Goal: Check status: Check status

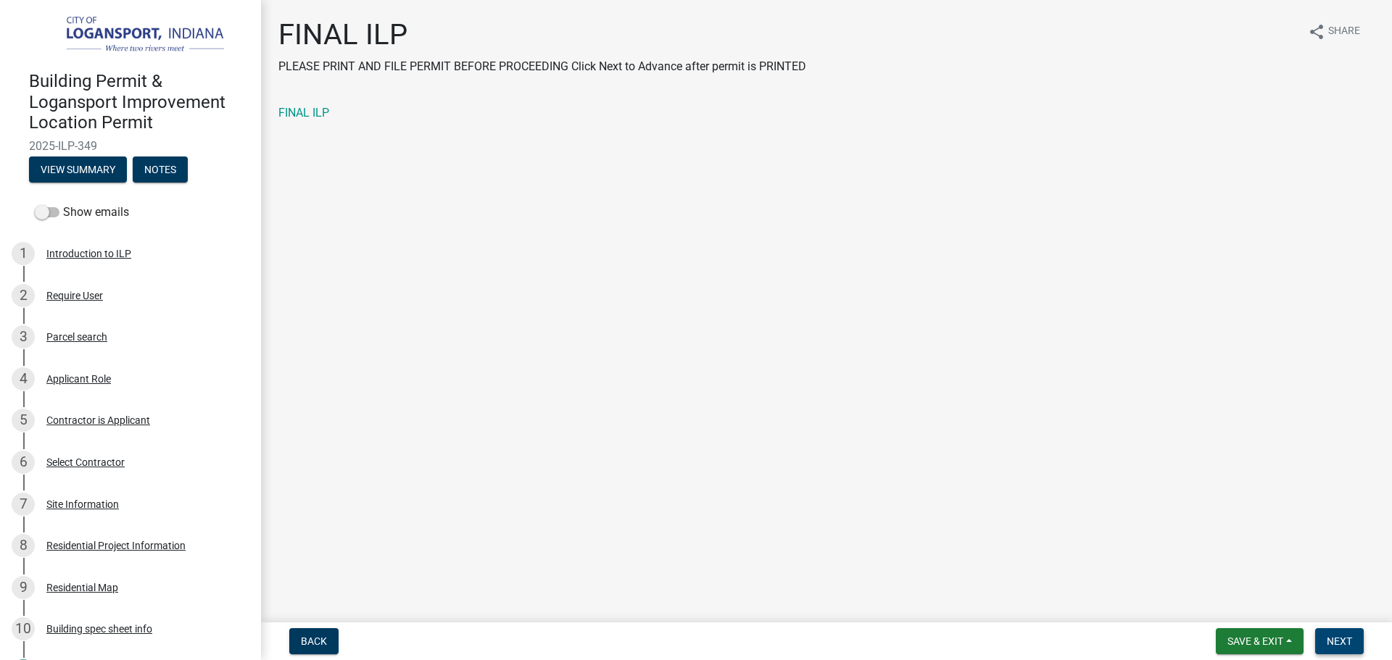
click at [1335, 637] on span "Next" at bounding box center [1339, 642] width 25 height 12
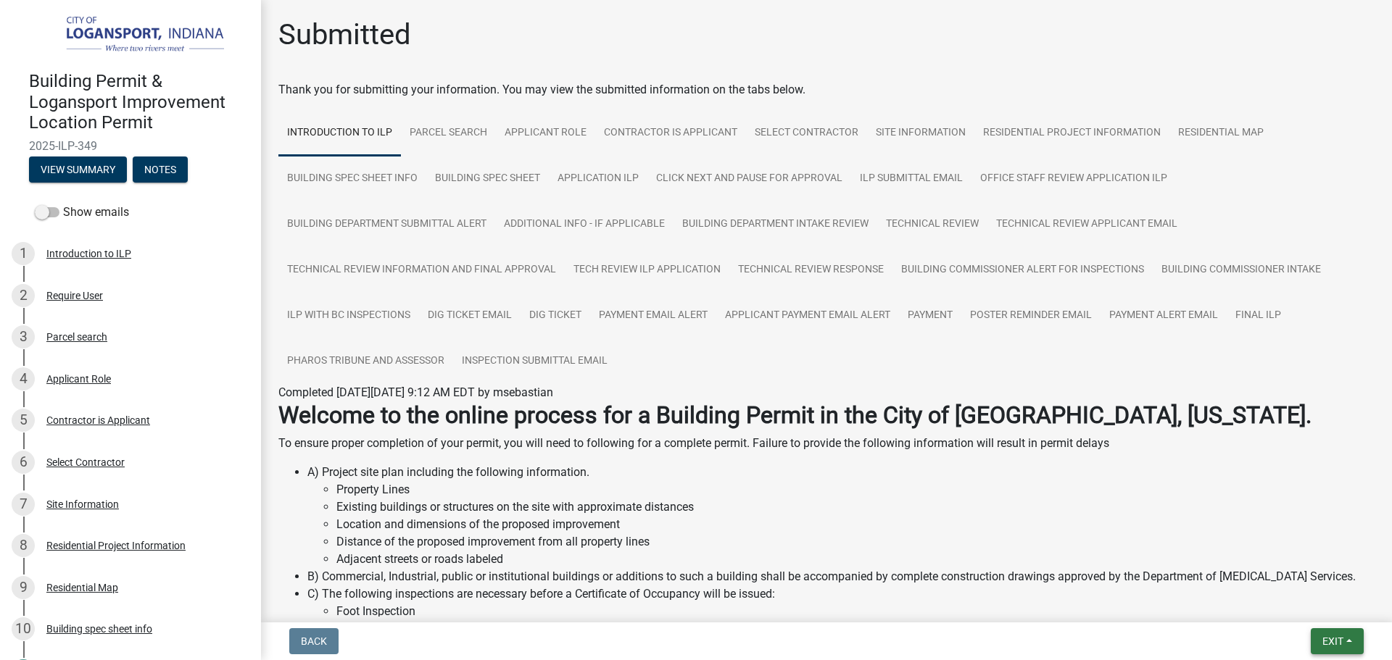
click at [1346, 647] on button "Exit" at bounding box center [1337, 642] width 53 height 26
click at [1328, 615] on button "Save & Exit" at bounding box center [1306, 603] width 116 height 35
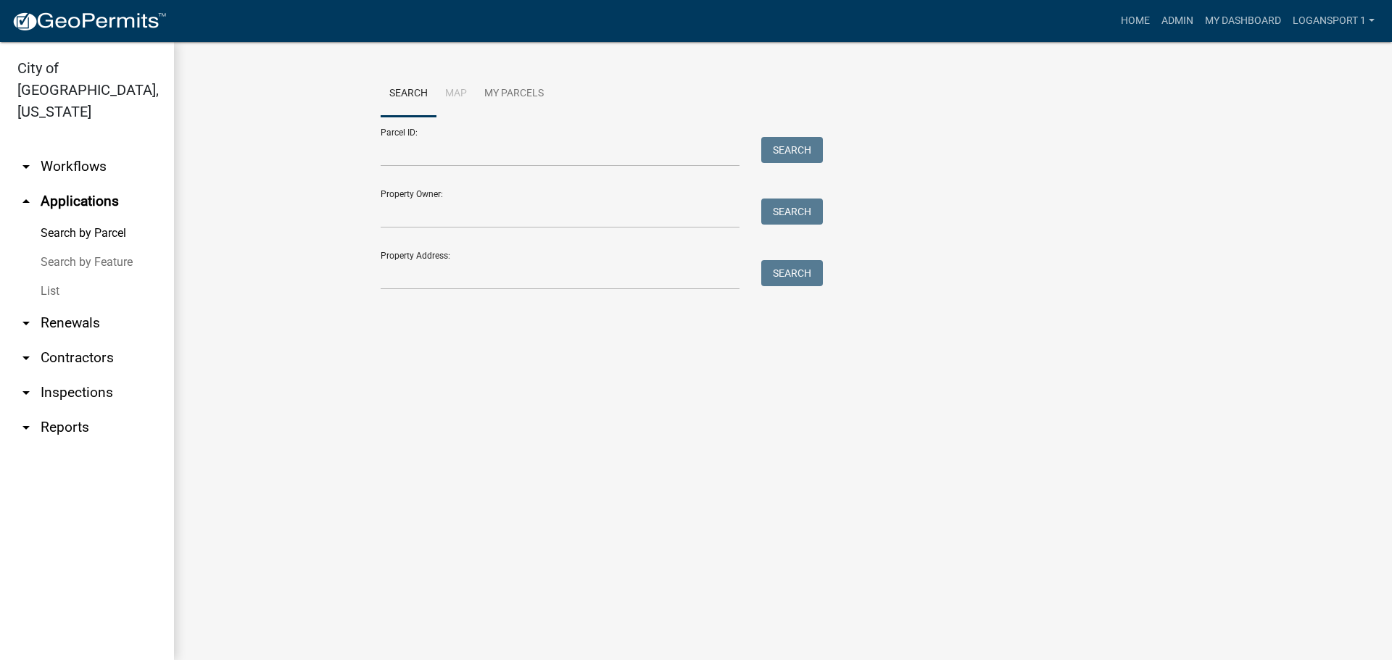
click at [46, 277] on link "List" at bounding box center [87, 291] width 174 height 29
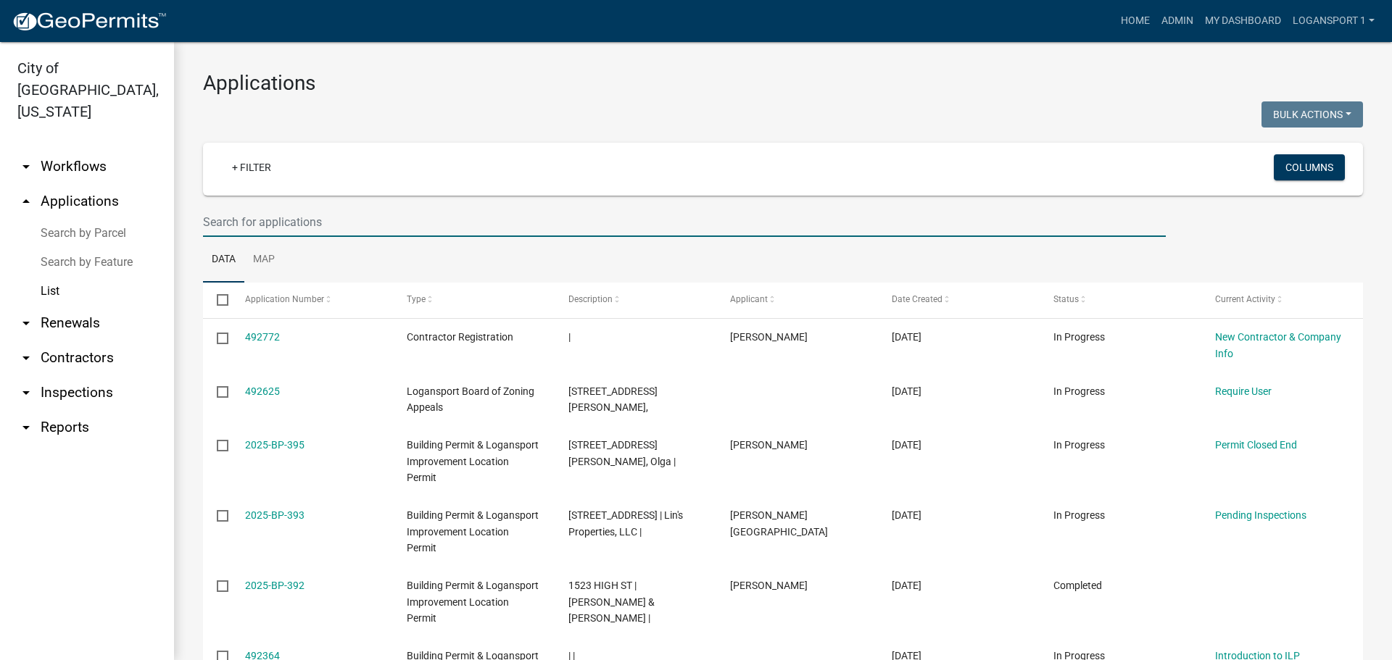
click at [297, 220] on input "text" at bounding box center [684, 222] width 963 height 30
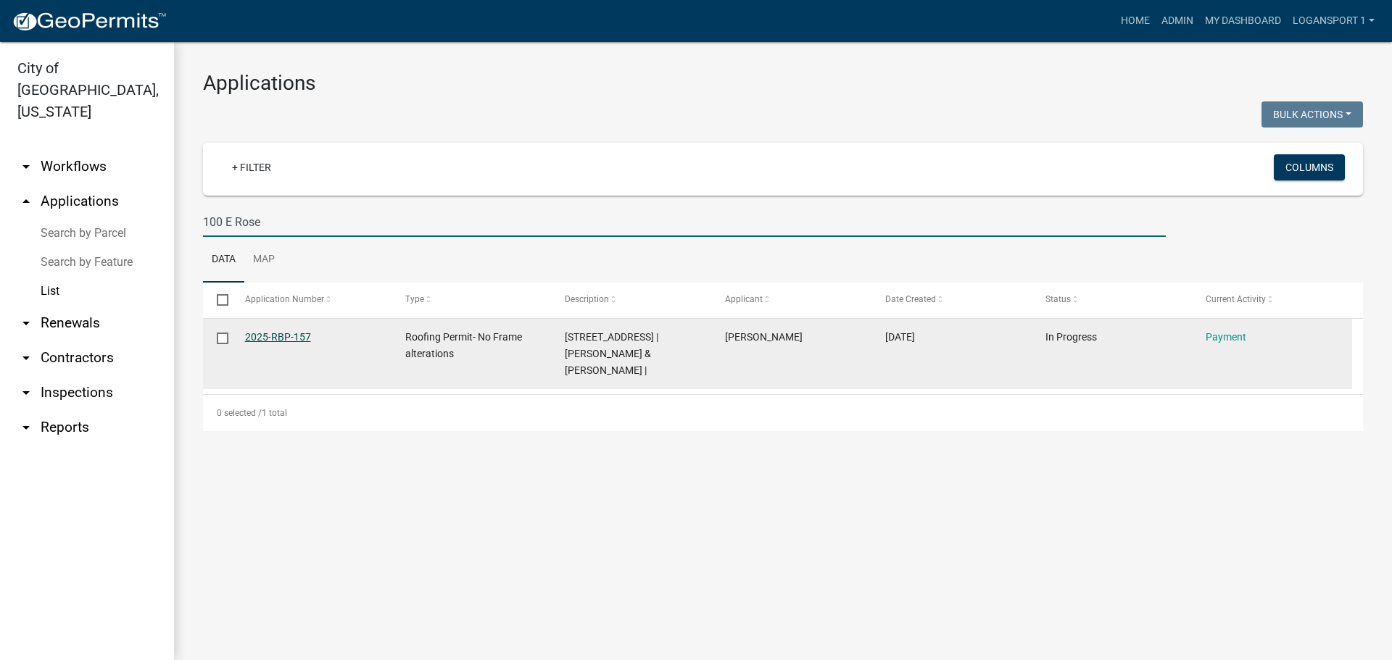
type input "100 E Rose"
click at [278, 340] on link "2025-RBP-157" at bounding box center [278, 337] width 66 height 12
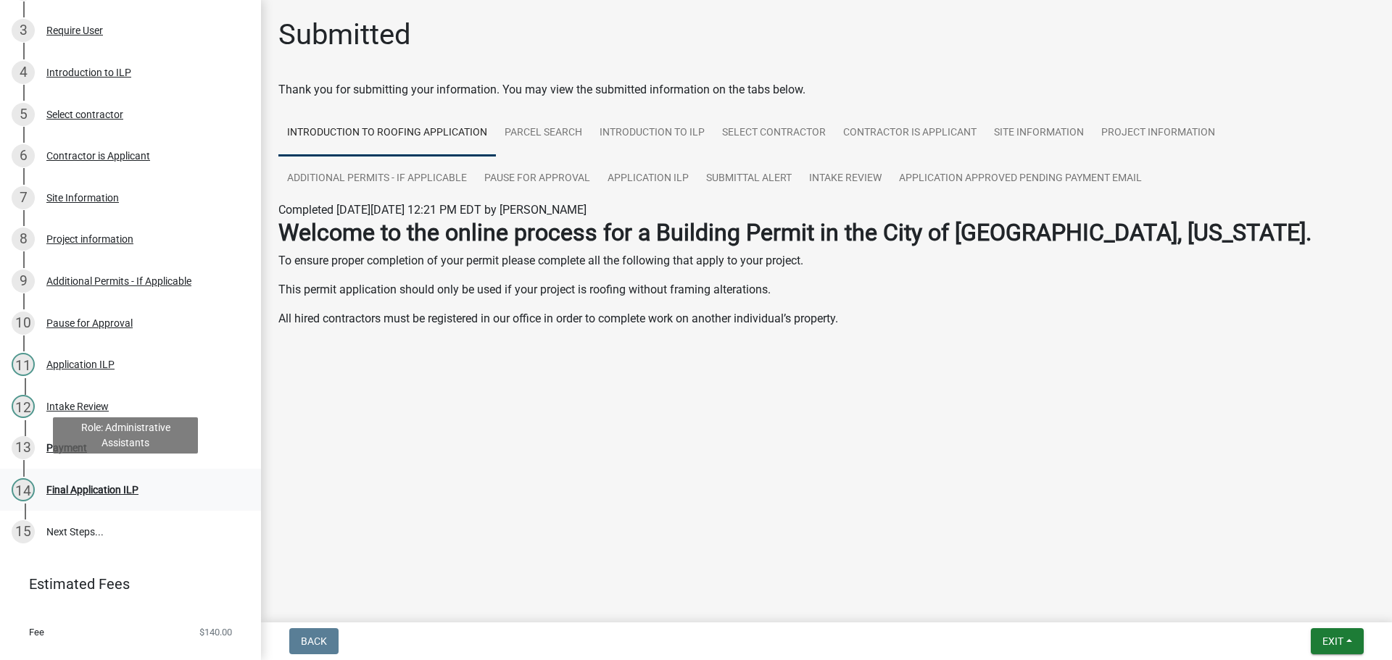
scroll to position [290, 0]
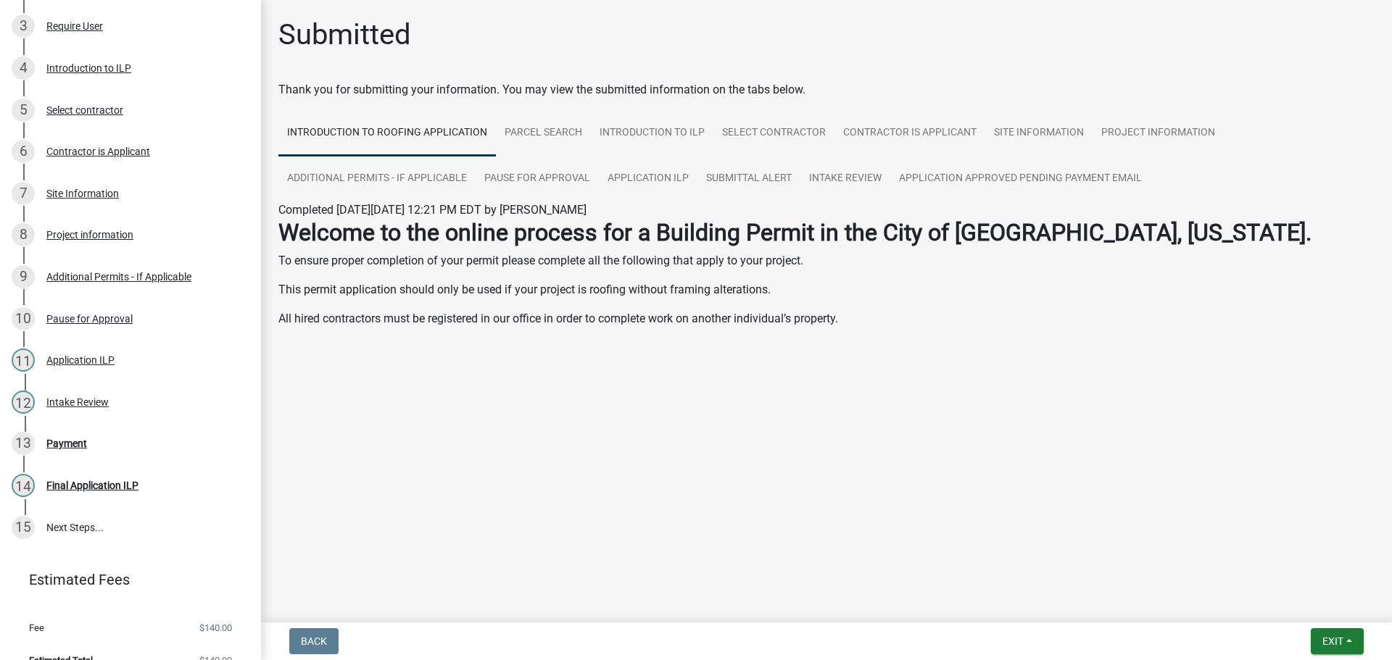
click at [62, 449] on div "13 Payment" at bounding box center [125, 443] width 226 height 23
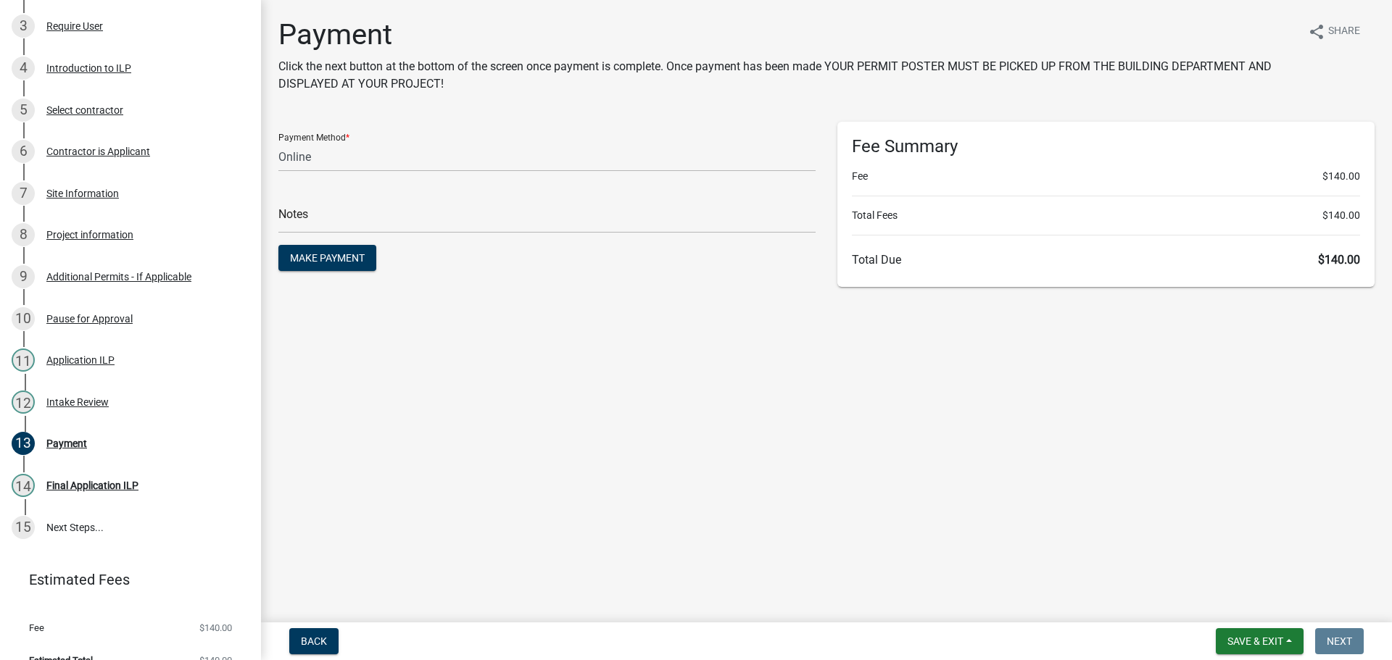
click at [407, 174] on form "Payment Method * Credit Card POS Check Cash Online Notes Make Payment" at bounding box center [546, 198] width 537 height 153
click at [376, 156] on select "Credit Card POS Check Cash Online" at bounding box center [546, 157] width 537 height 30
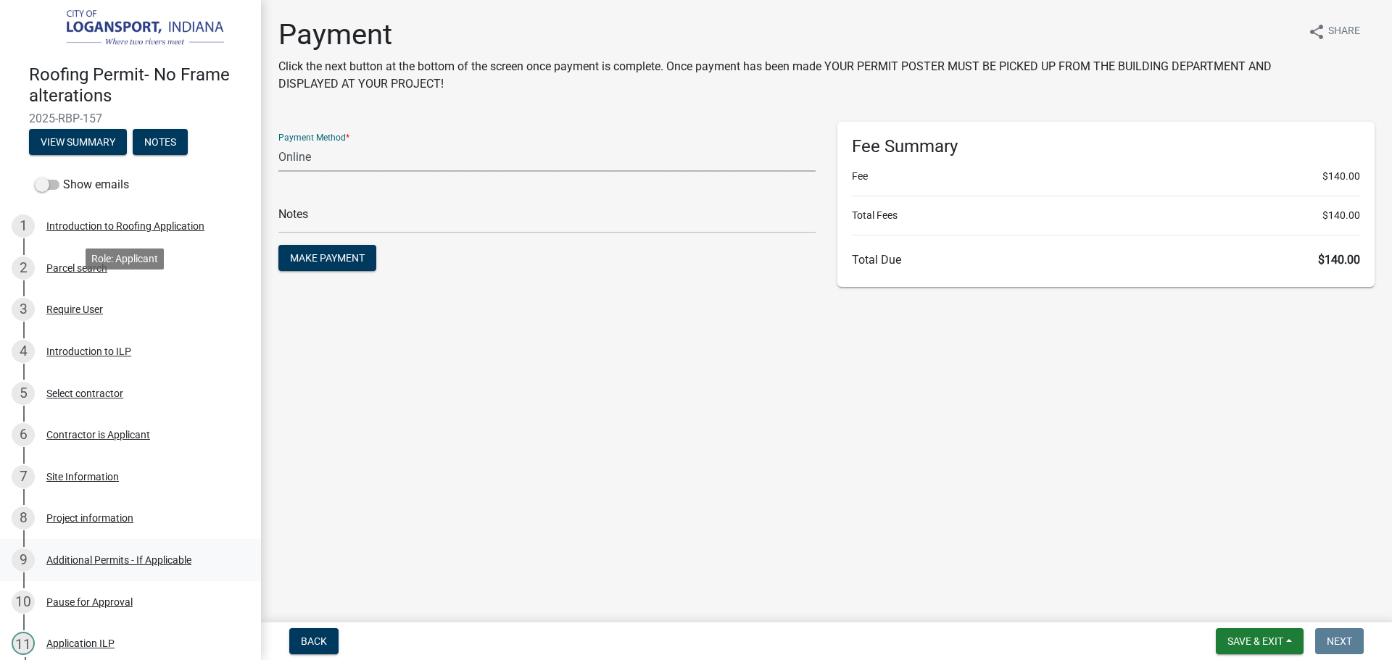
scroll to position [0, 0]
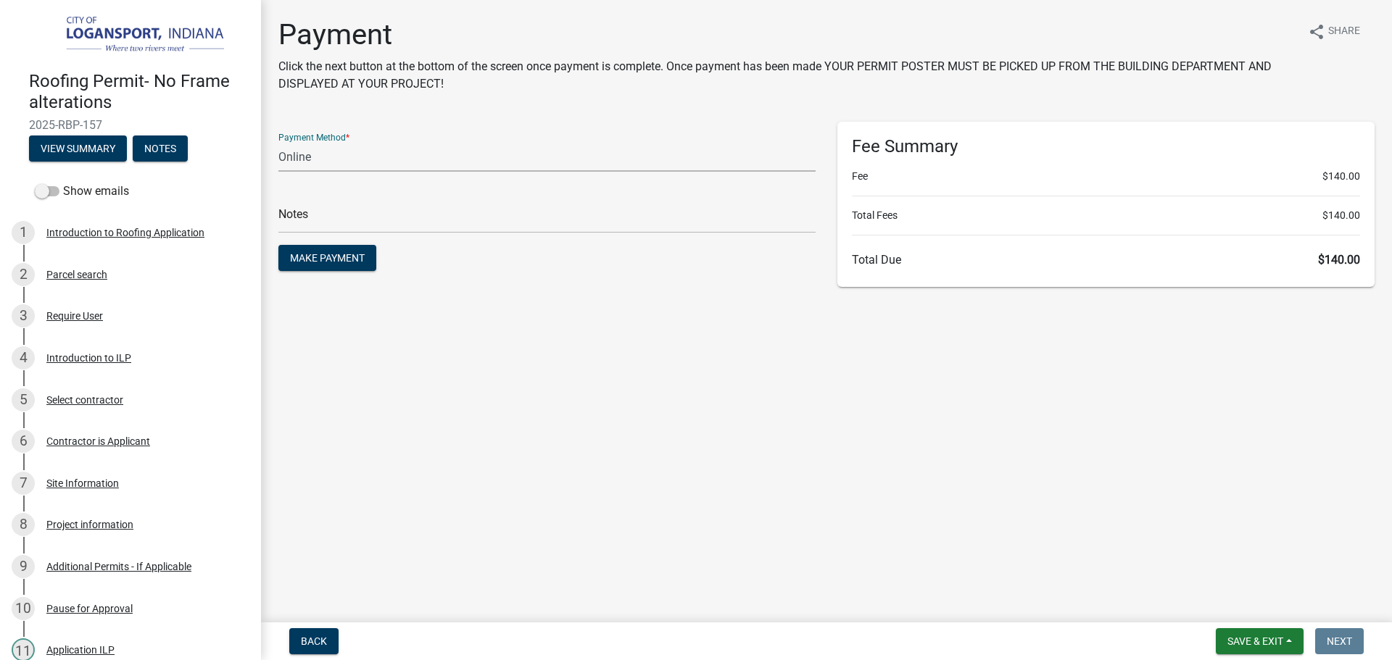
click at [355, 157] on select "Credit Card POS Check Cash Online" at bounding box center [546, 157] width 537 height 30
select select "2: 1"
click at [278, 142] on select "Credit Card POS Check Cash Online" at bounding box center [546, 157] width 537 height 30
click at [340, 228] on input "text" at bounding box center [546, 219] width 537 height 30
type input "118445"
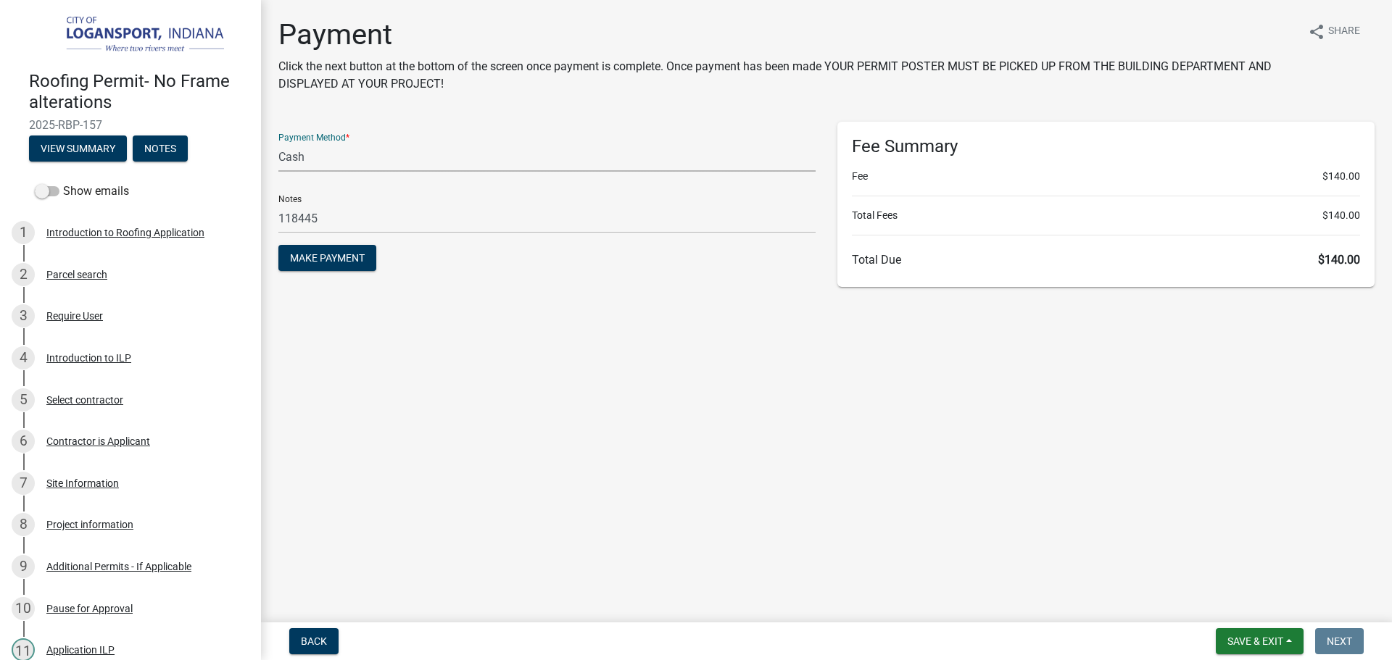
click at [329, 159] on select "Credit Card POS Check Cash Online" at bounding box center [546, 157] width 537 height 30
select select "1: 0"
click at [278, 142] on select "Credit Card POS Check Cash Online" at bounding box center [546, 157] width 537 height 30
click at [334, 260] on span "Make Payment" at bounding box center [327, 258] width 75 height 12
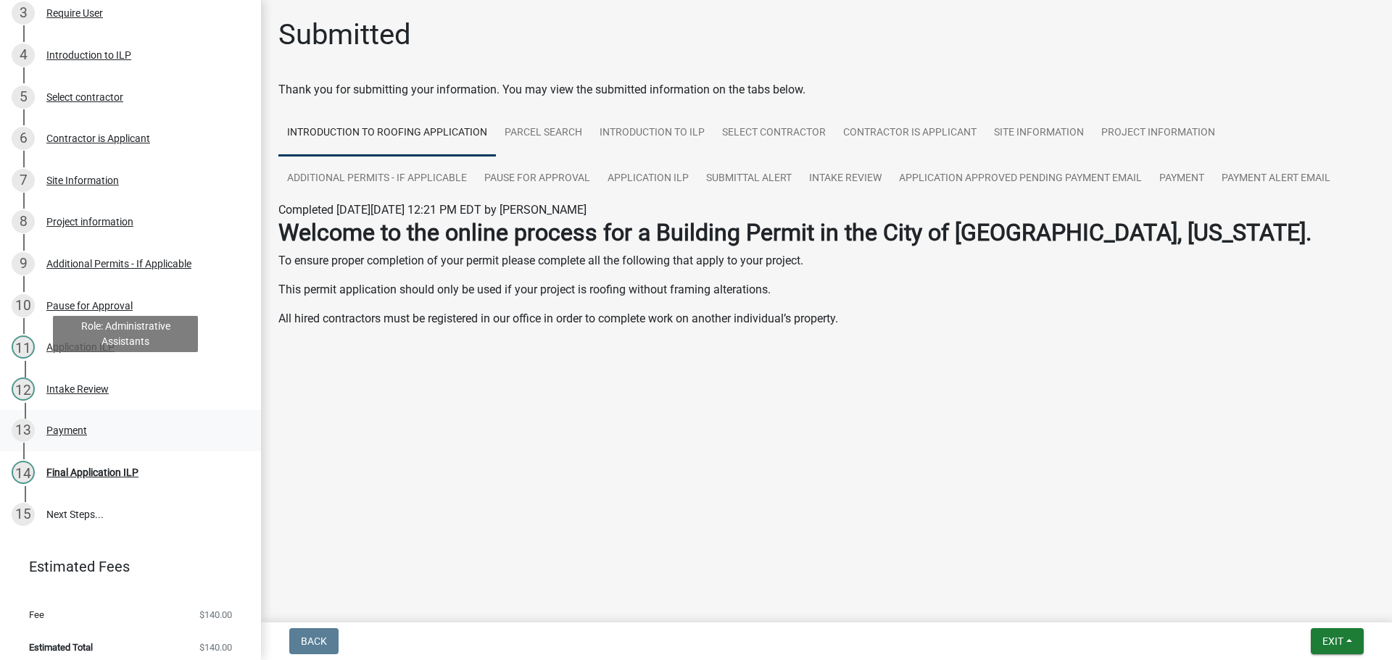
scroll to position [310, 0]
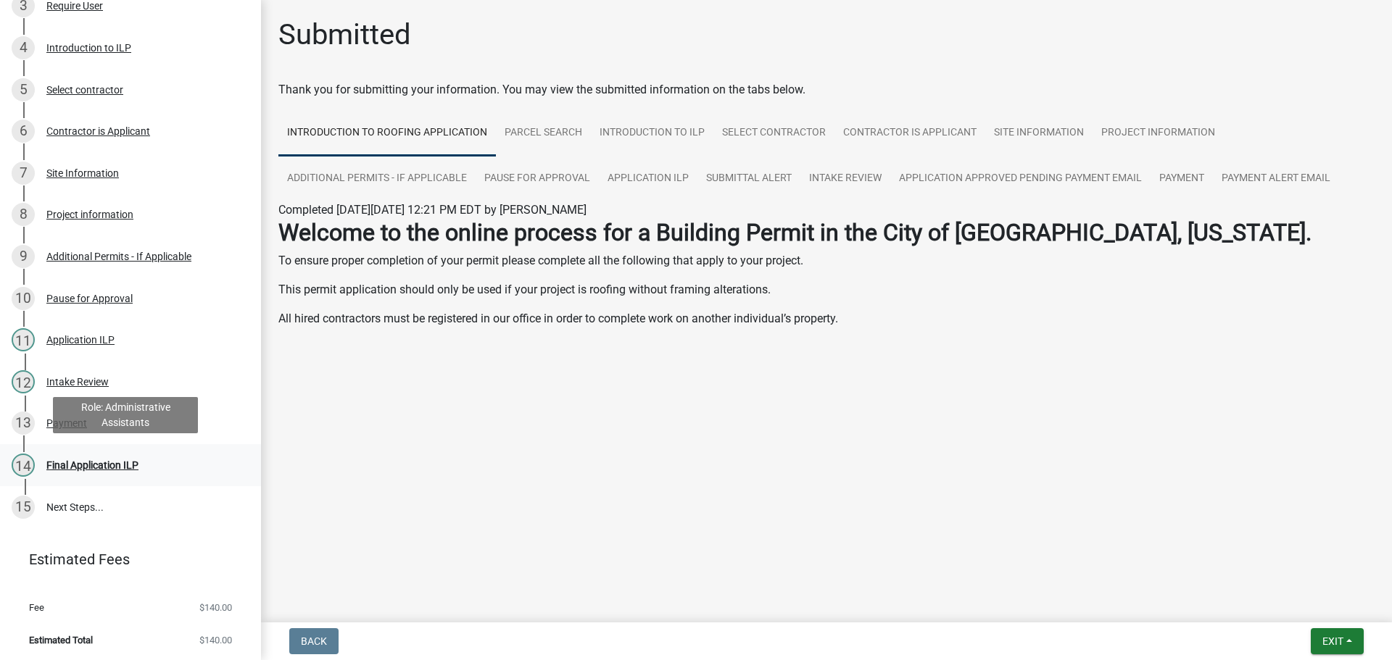
click at [72, 451] on link "14 Final Application ILP" at bounding box center [130, 465] width 261 height 42
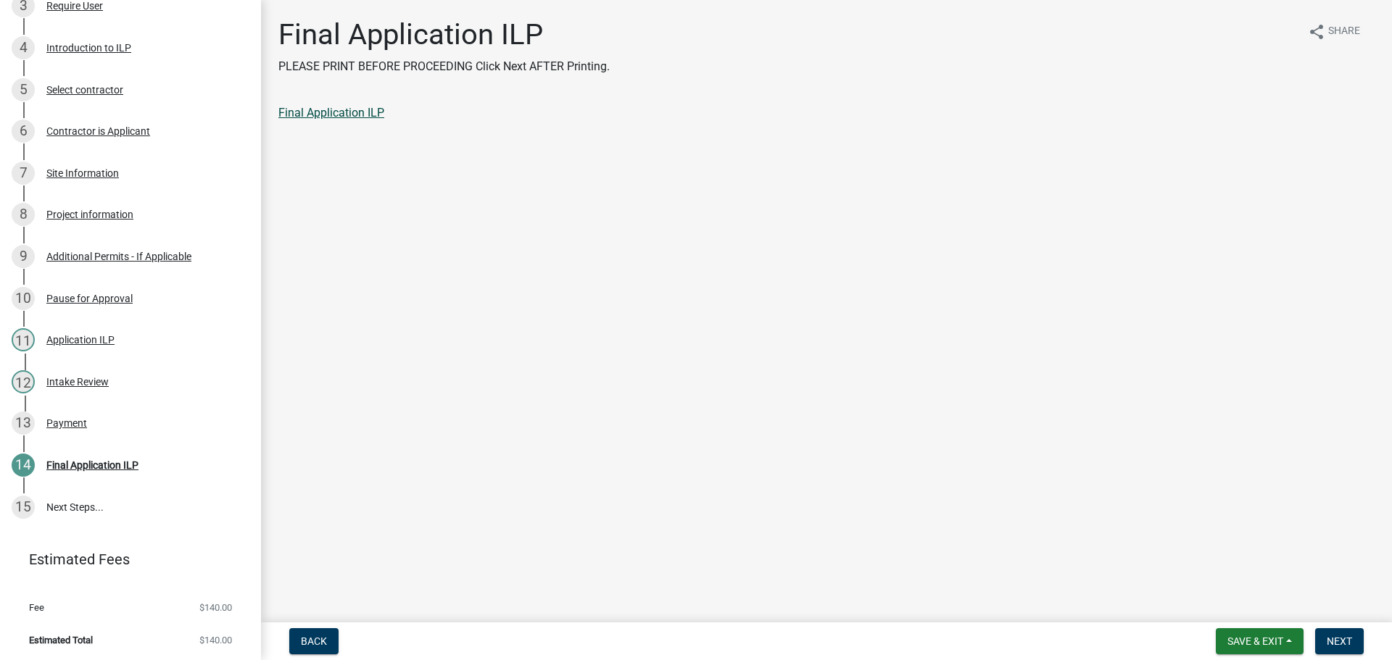
click at [360, 117] on link "Final Application ILP" at bounding box center [331, 113] width 106 height 14
click at [1346, 647] on span "Next" at bounding box center [1339, 642] width 25 height 12
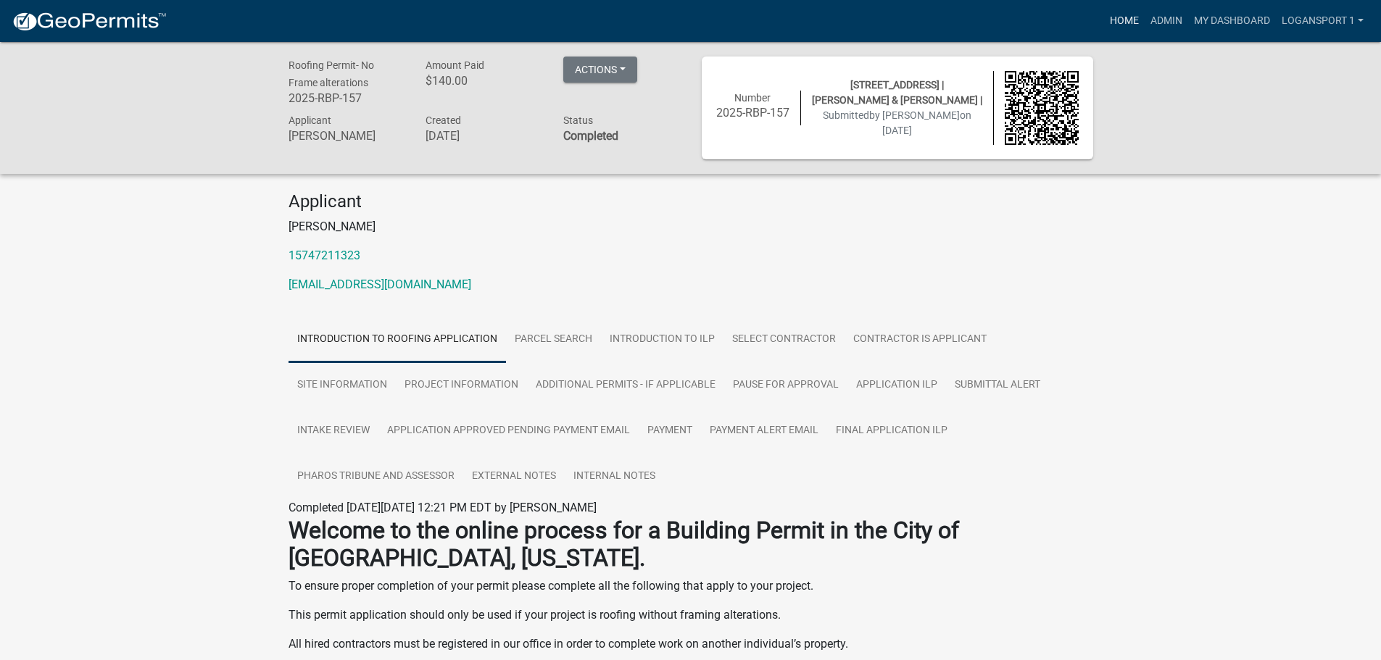
click at [1119, 25] on link "Home" at bounding box center [1124, 21] width 41 height 28
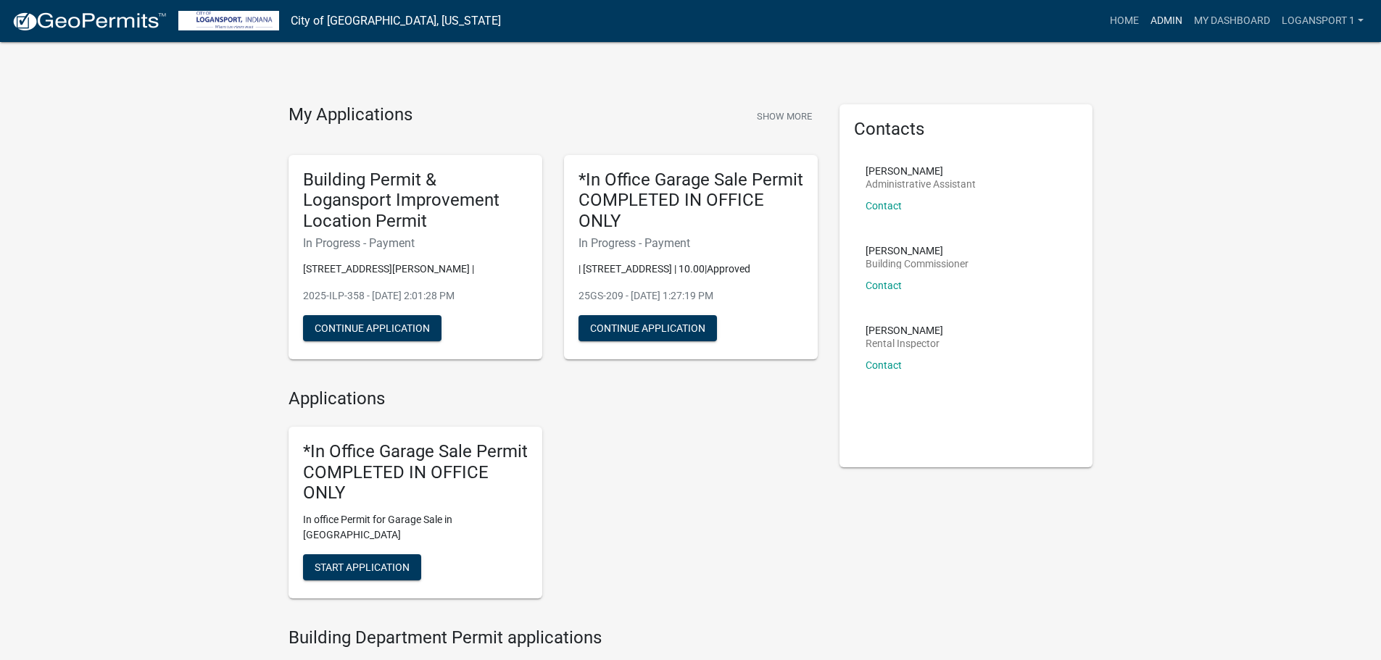
click at [1167, 23] on link "Admin" at bounding box center [1166, 21] width 43 height 28
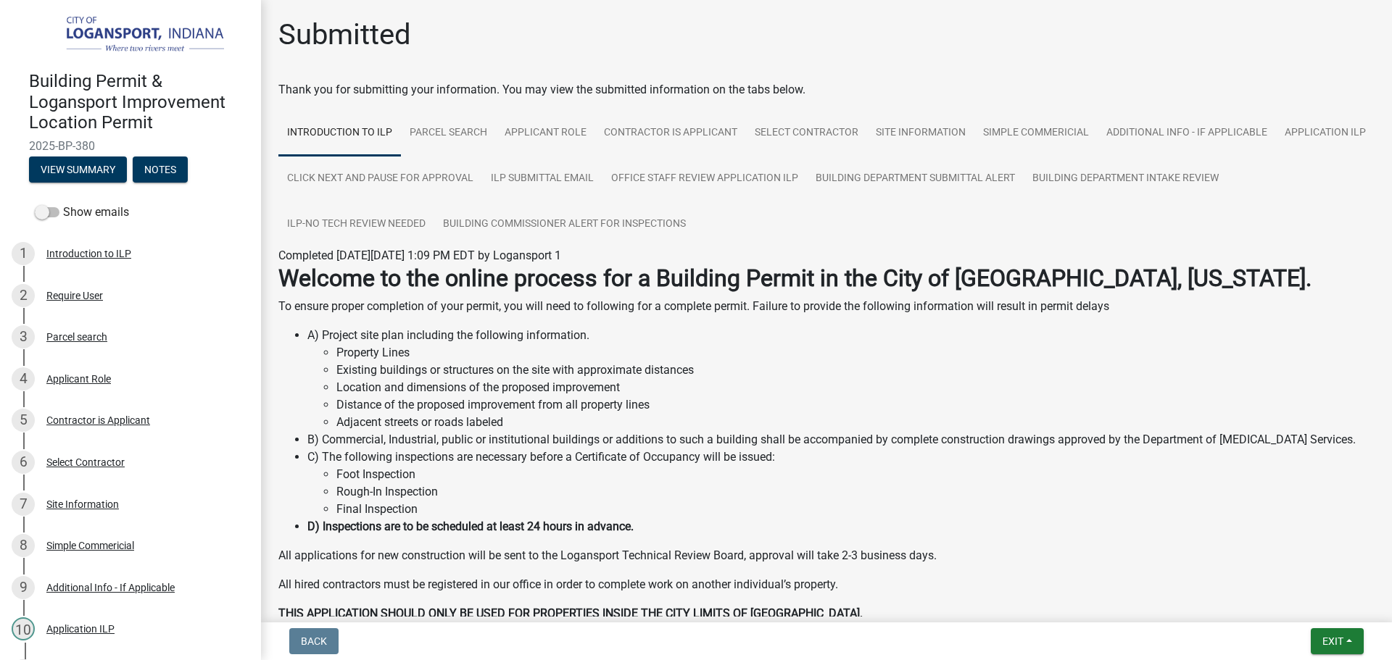
scroll to position [290, 0]
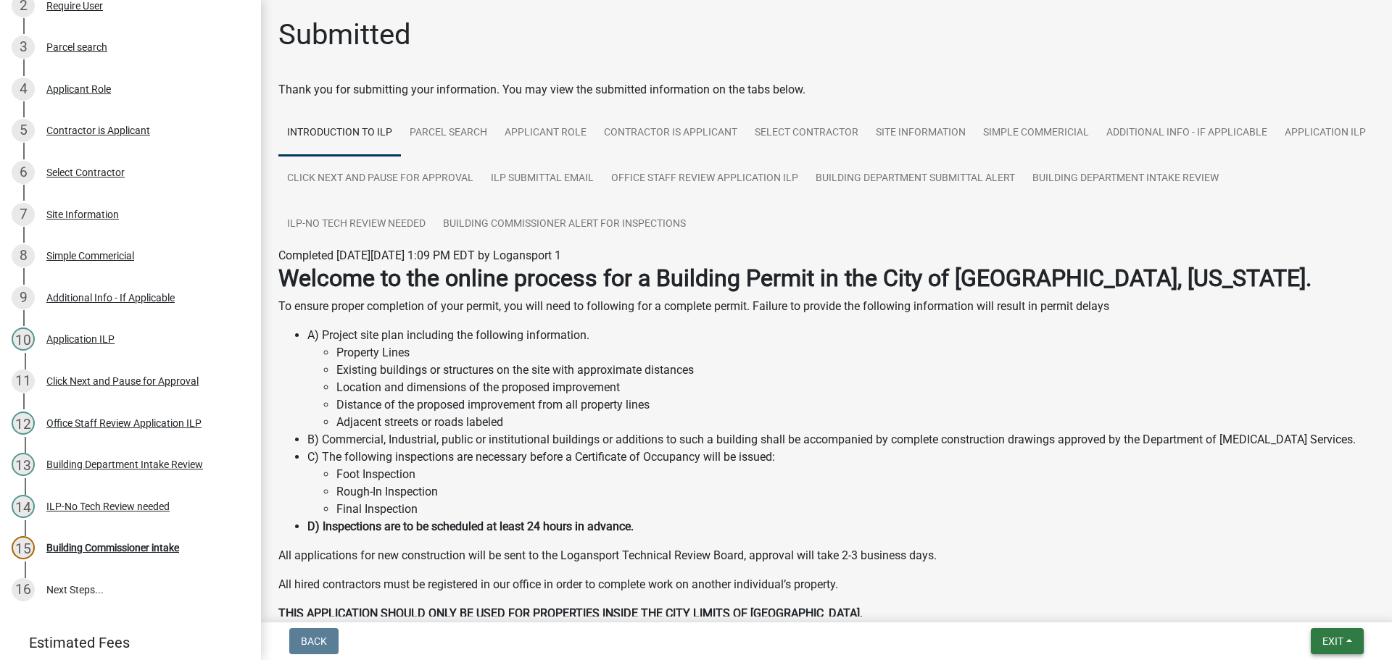
click at [1341, 646] on span "Exit" at bounding box center [1332, 642] width 21 height 12
click at [1301, 608] on button "Save & Exit" at bounding box center [1306, 603] width 116 height 35
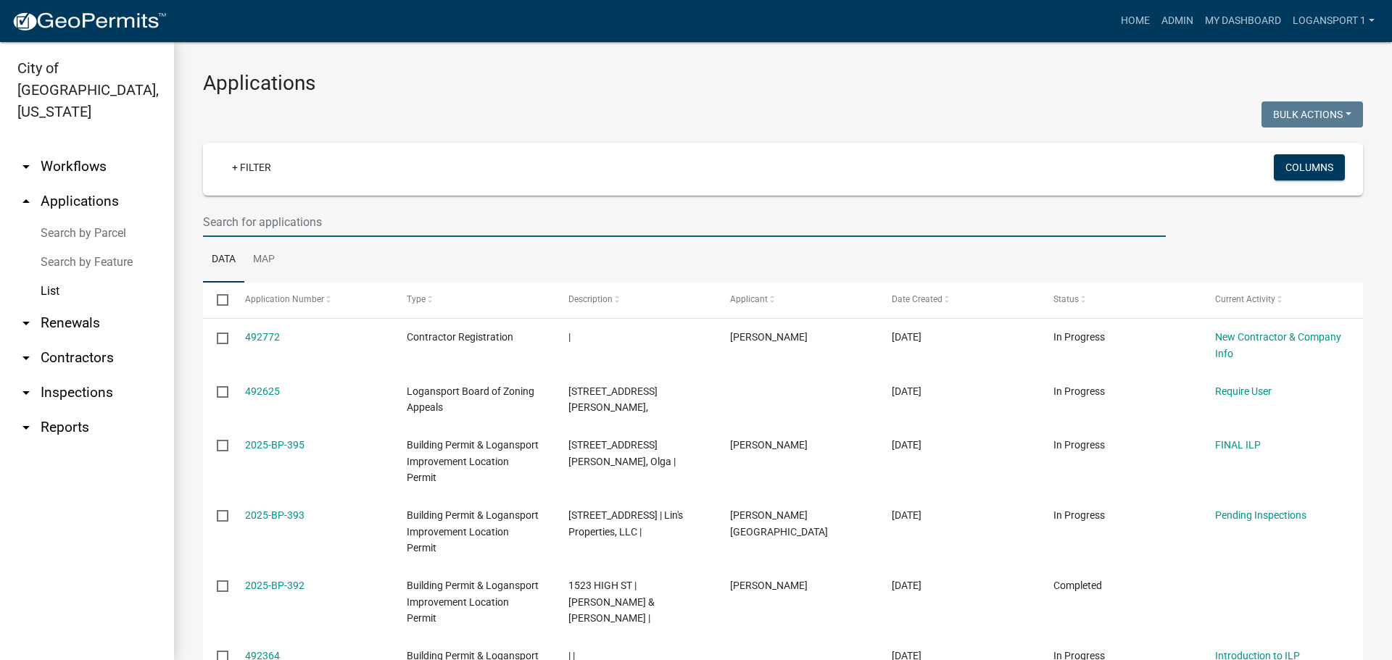
click at [287, 228] on input "text" at bounding box center [684, 222] width 963 height 30
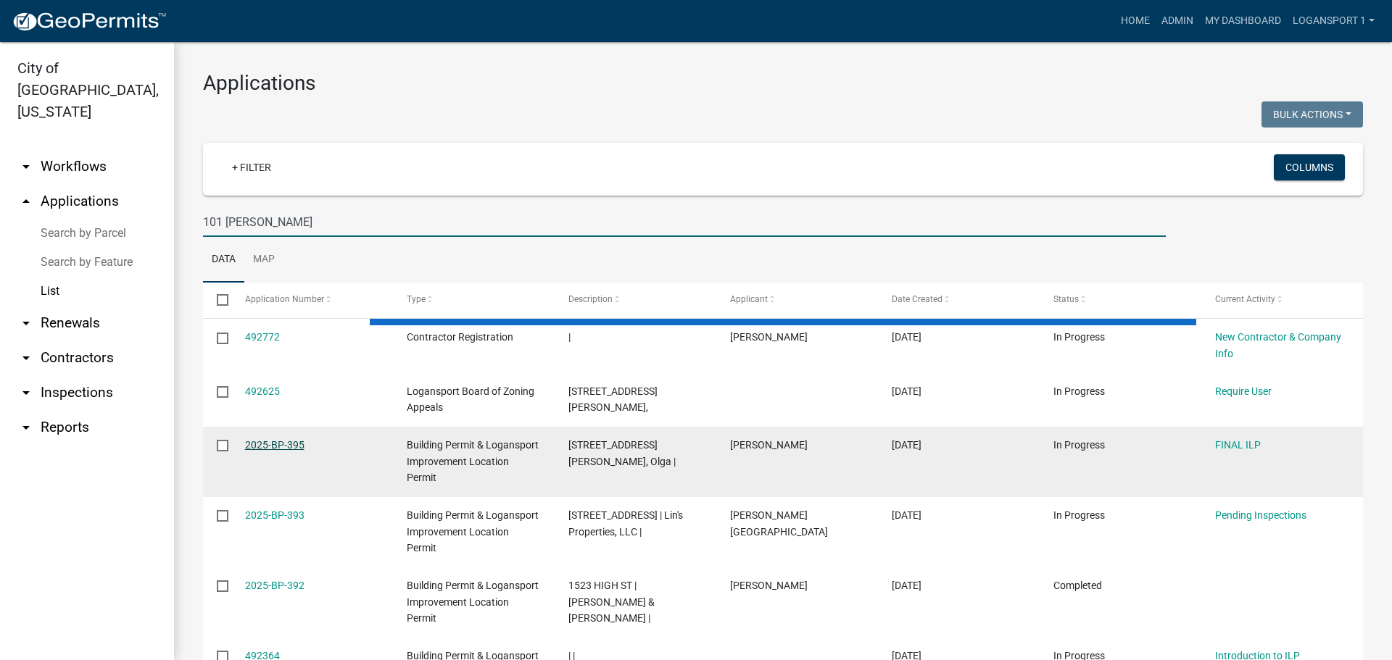
type input "101 Seybold"
click at [260, 441] on link "2025-BP-395" at bounding box center [274, 445] width 59 height 12
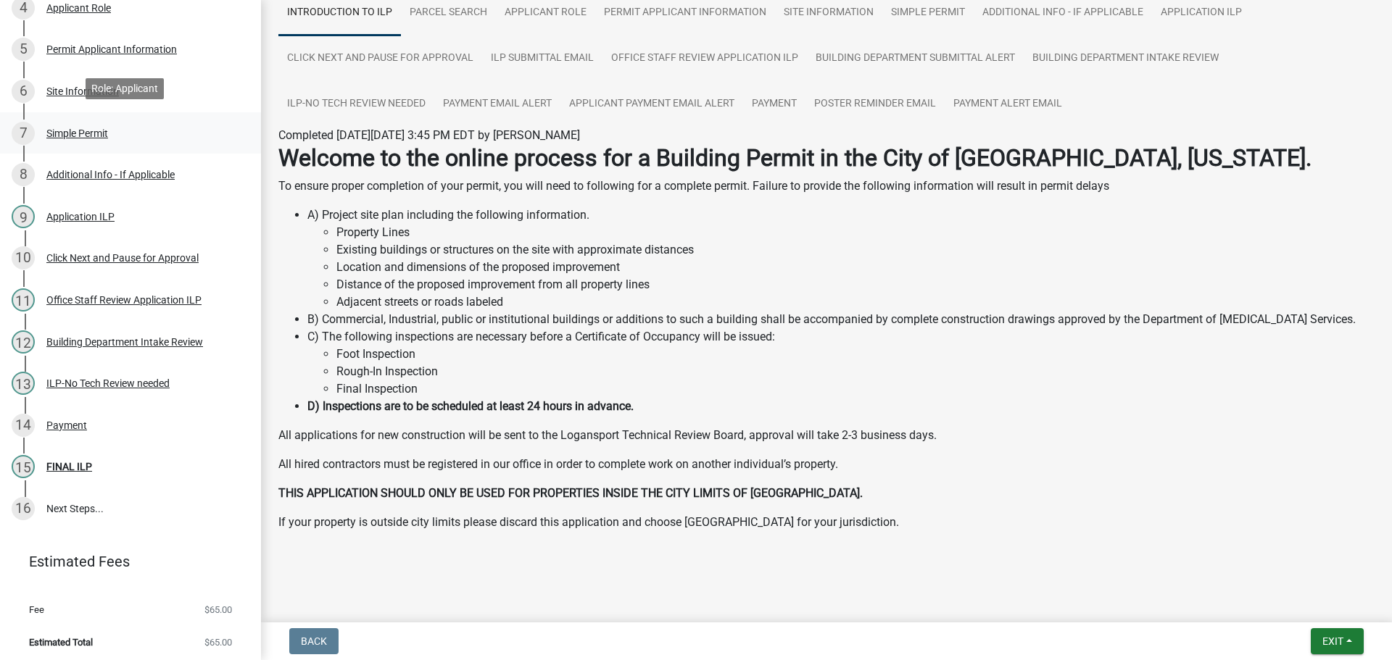
scroll to position [373, 0]
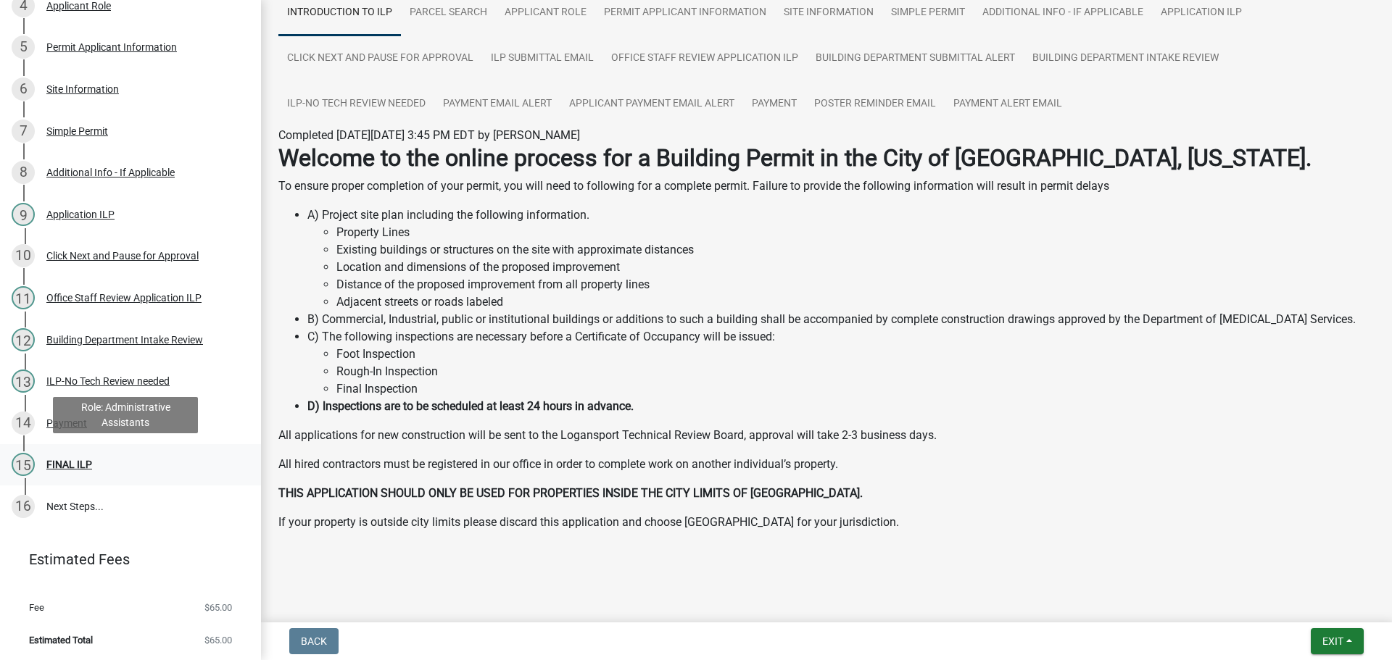
click at [55, 465] on div "FINAL ILP" at bounding box center [69, 465] width 46 height 10
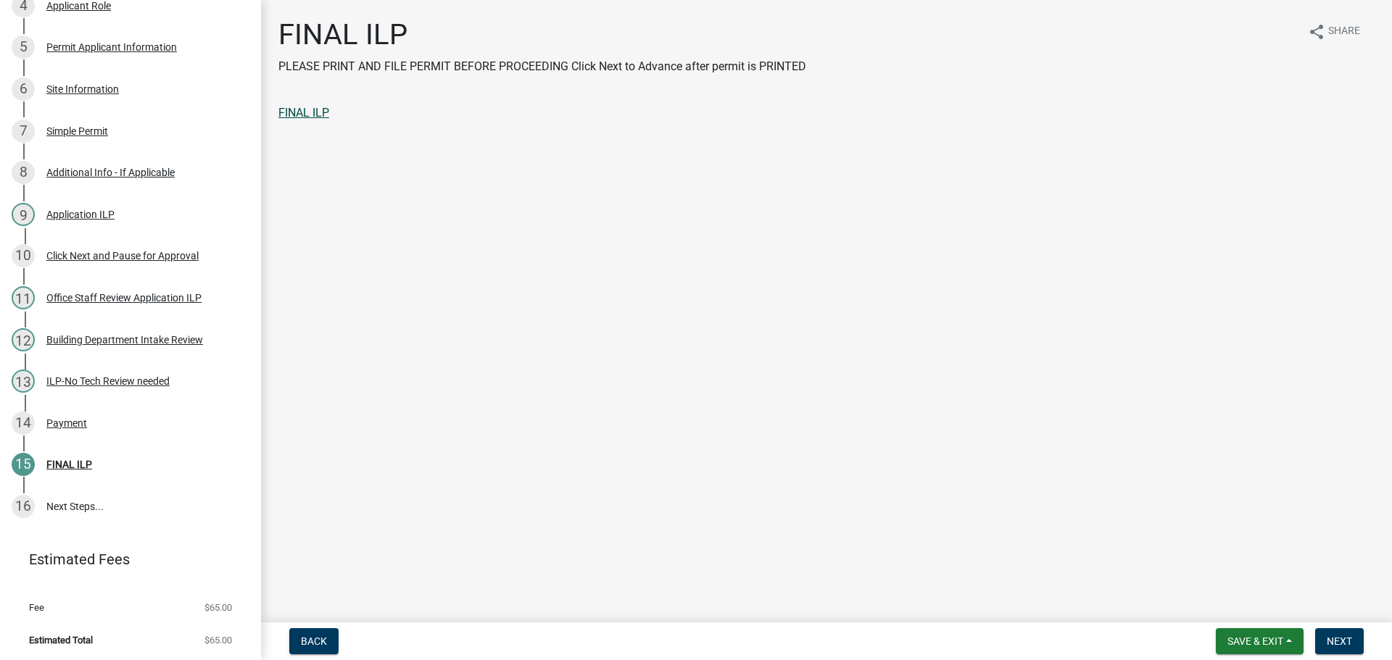
click at [312, 109] on link "FINAL ILP" at bounding box center [303, 113] width 51 height 14
click at [1344, 616] on wm-app "Building Permit & Logansport Improvement Location Permit 2025-BP-395 View Summa…" at bounding box center [696, 330] width 1392 height 660
click at [1342, 632] on button "Next" at bounding box center [1339, 642] width 49 height 26
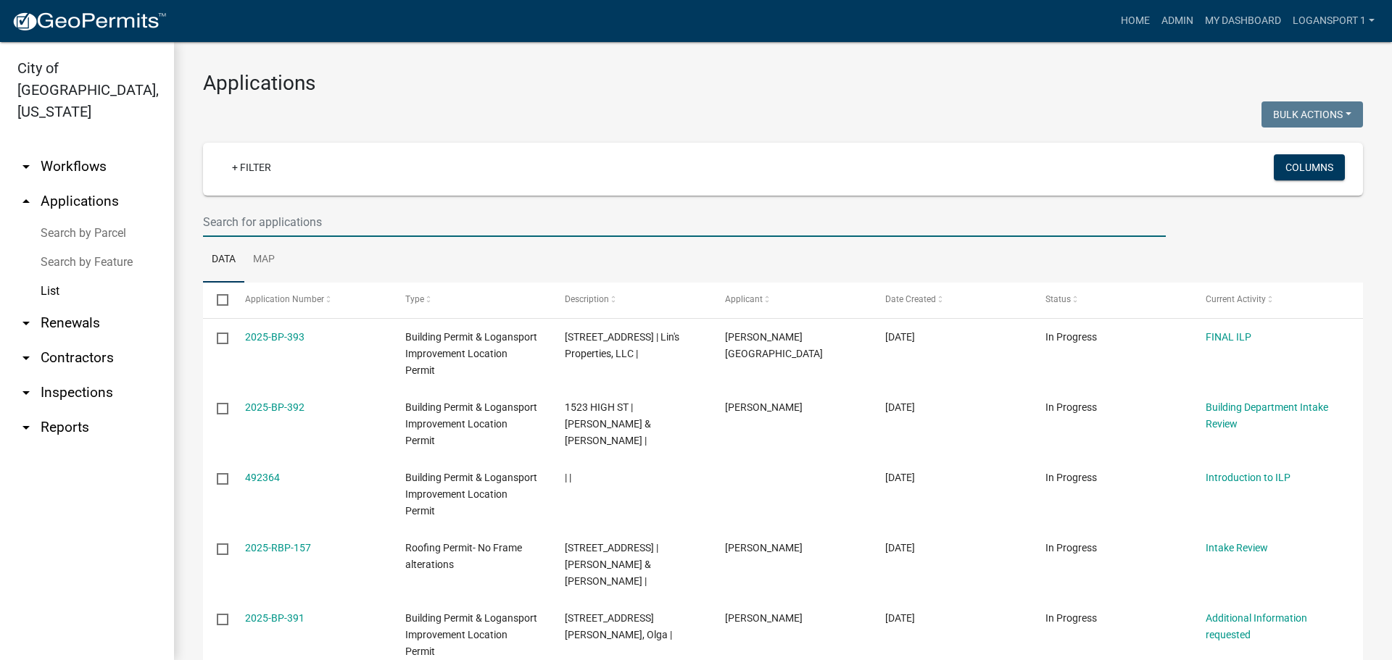
click at [264, 213] on input "text" at bounding box center [684, 222] width 963 height 30
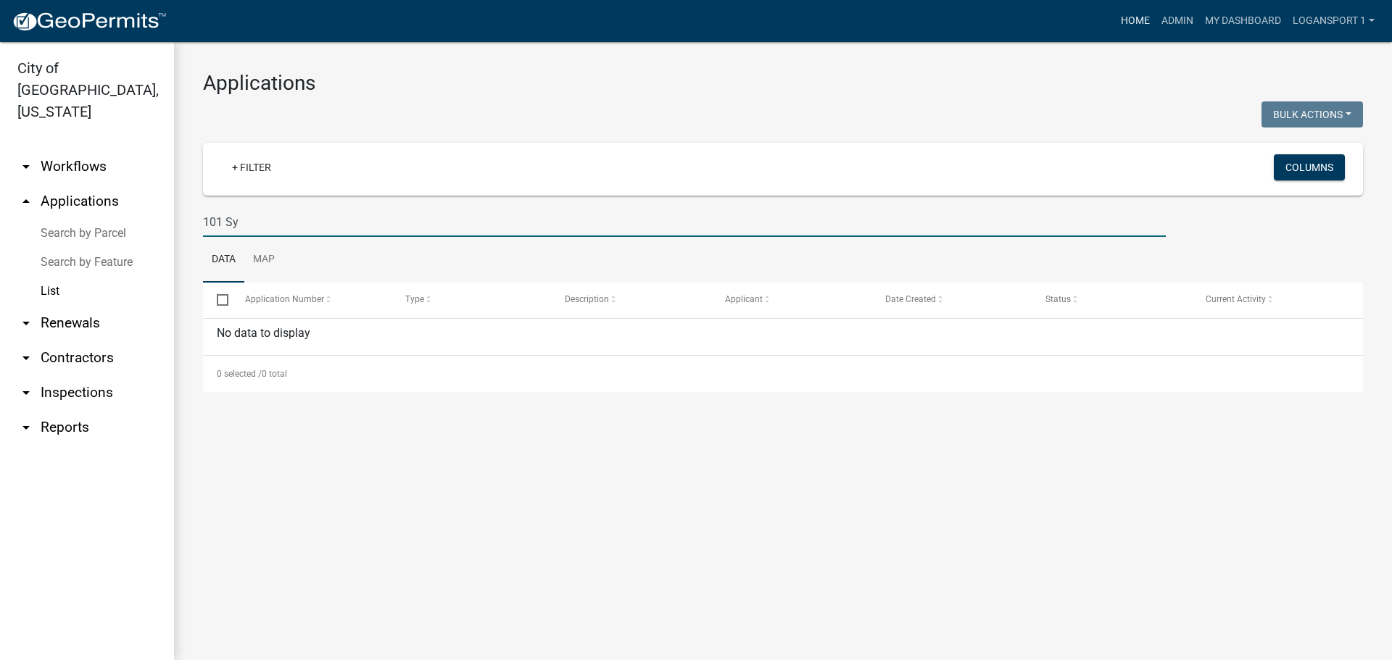
type input "101 Sy"
click at [1132, 18] on link "Home" at bounding box center [1135, 21] width 41 height 28
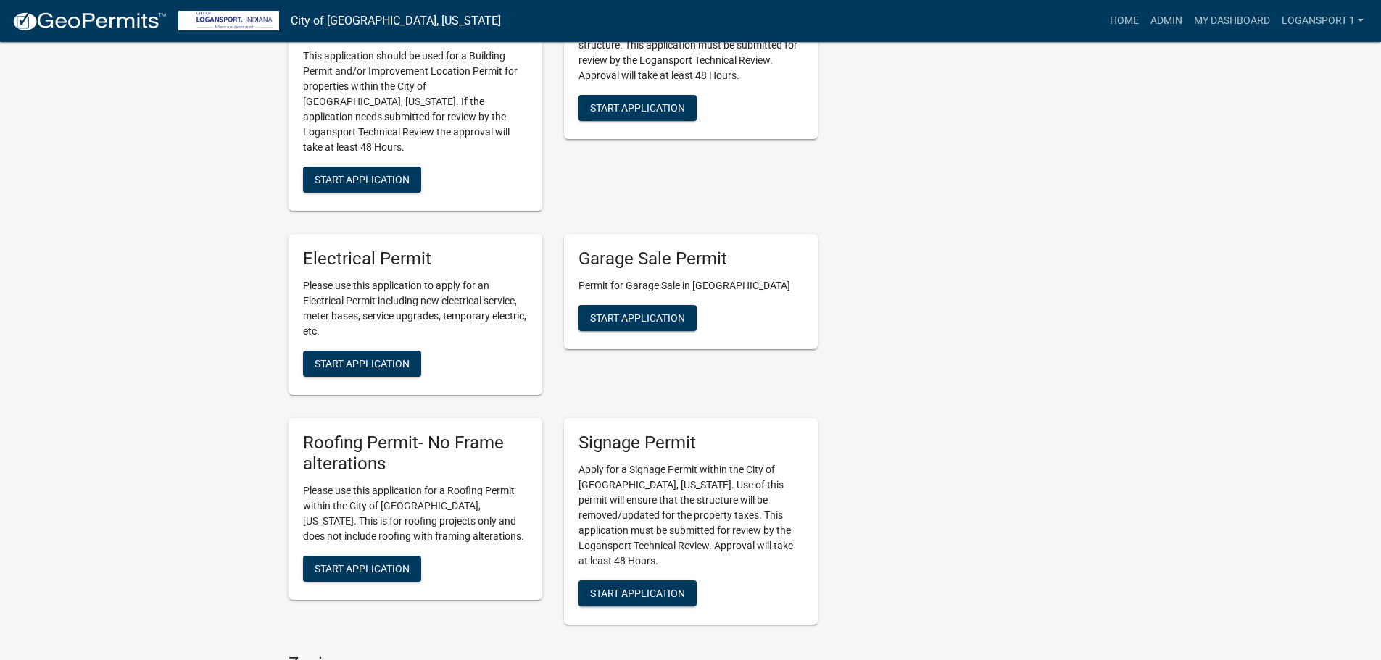
scroll to position [725, 0]
